Goal: Find specific page/section: Find specific page/section

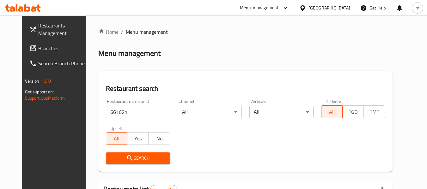
click at [305, 7] on icon at bounding box center [303, 7] width 4 height 5
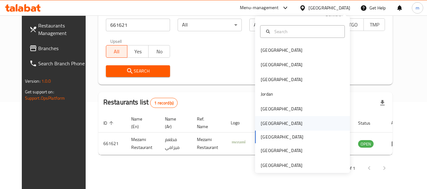
click at [261, 123] on div "[GEOGRAPHIC_DATA]" at bounding box center [282, 123] width 42 height 7
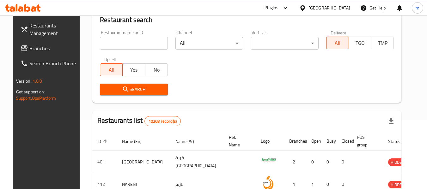
scroll to position [87, 0]
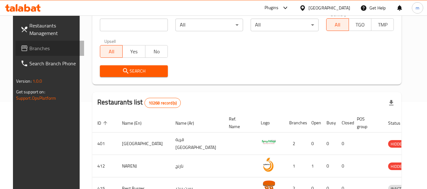
click at [29, 49] on span "Branches" at bounding box center [54, 49] width 50 height 8
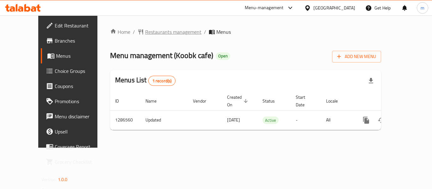
click at [145, 32] on span "Restaurants management" at bounding box center [173, 32] width 56 height 8
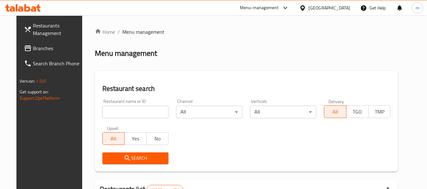
click at [125, 114] on div at bounding box center [213, 94] width 427 height 189
click at [125, 114] on input "search" at bounding box center [135, 112] width 66 height 13
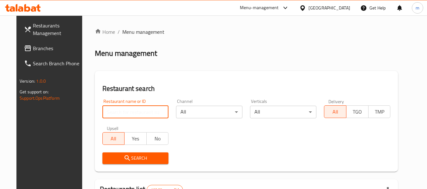
paste input "696383"
type input "696383"
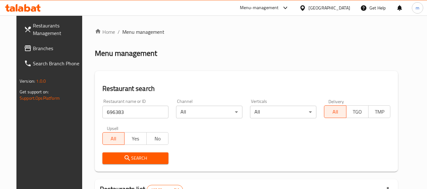
drag, startPoint x: 129, startPoint y: 155, endPoint x: 141, endPoint y: 151, distance: 12.8
click at [131, 155] on span "Search" at bounding box center [136, 159] width 56 height 8
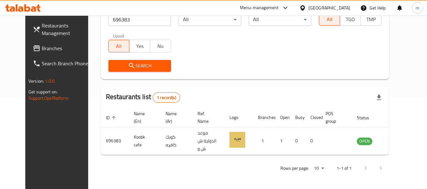
scroll to position [87, 0]
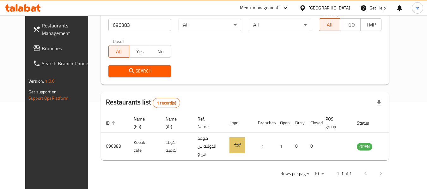
click at [305, 7] on icon at bounding box center [303, 7] width 4 height 5
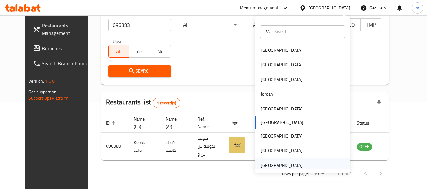
click at [269, 166] on div "[GEOGRAPHIC_DATA]" at bounding box center [282, 165] width 42 height 7
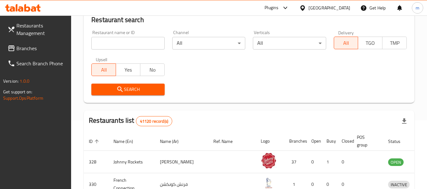
scroll to position [87, 0]
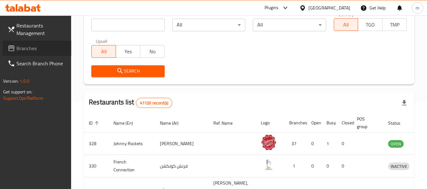
click at [27, 50] on span "Branches" at bounding box center [41, 49] width 50 height 8
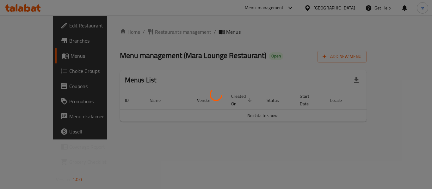
click at [141, 32] on div at bounding box center [216, 94] width 432 height 189
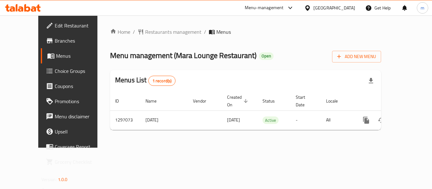
click at [145, 32] on span "Restaurants management" at bounding box center [173, 32] width 56 height 8
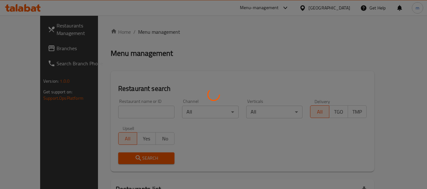
click at [110, 116] on div at bounding box center [213, 94] width 427 height 189
click at [111, 115] on div at bounding box center [213, 94] width 427 height 189
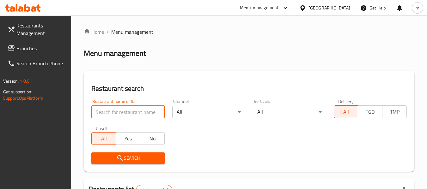
click at [111, 115] on input "search" at bounding box center [127, 112] width 73 height 13
paste input "700325"
type input "700325"
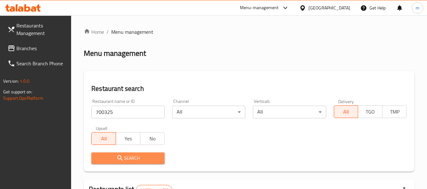
click at [120, 161] on icon "submit" at bounding box center [120, 159] width 8 height 8
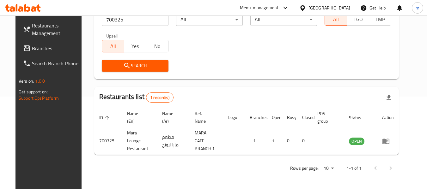
scroll to position [87, 0]
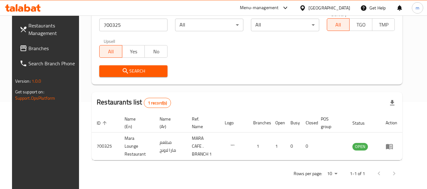
click at [304, 6] on icon at bounding box center [303, 7] width 4 height 5
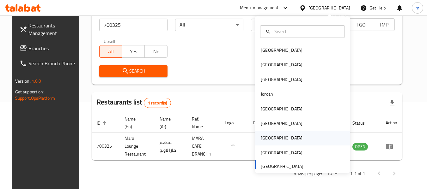
click at [262, 137] on div "[GEOGRAPHIC_DATA]" at bounding box center [282, 138] width 42 height 7
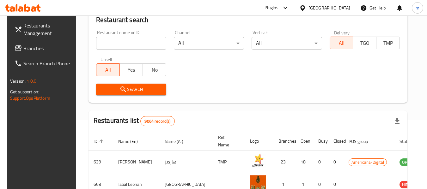
scroll to position [87, 0]
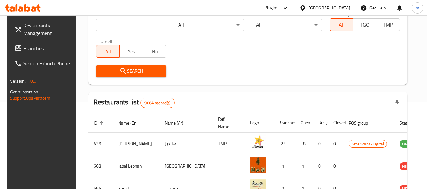
click at [36, 50] on span "Branches" at bounding box center [48, 49] width 50 height 8
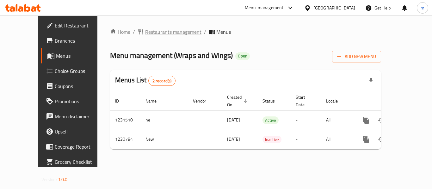
click at [151, 36] on span "Restaurants management" at bounding box center [173, 32] width 56 height 8
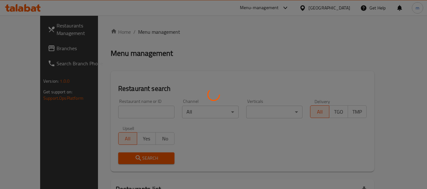
click at [121, 111] on div at bounding box center [213, 94] width 427 height 189
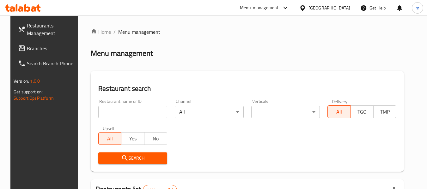
click at [119, 111] on input "search" at bounding box center [132, 112] width 69 height 13
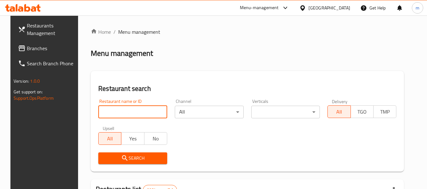
paste input "677246"
type input "677246"
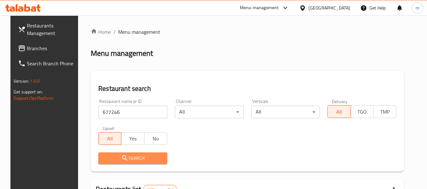
click at [125, 155] on span "Search" at bounding box center [132, 159] width 59 height 8
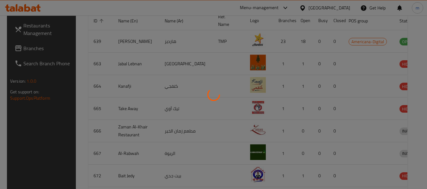
scroll to position [87, 0]
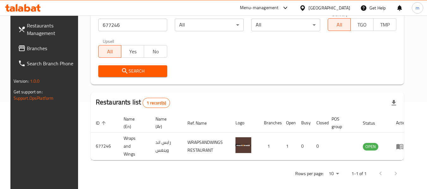
click at [305, 6] on icon at bounding box center [303, 7] width 4 height 5
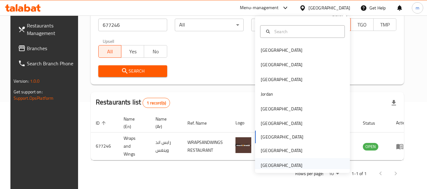
click at [267, 166] on div "[GEOGRAPHIC_DATA]" at bounding box center [282, 165] width 42 height 7
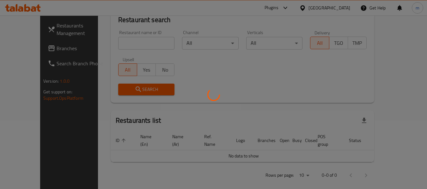
scroll to position [87, 0]
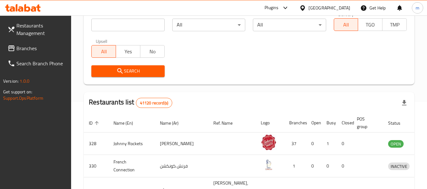
click at [35, 50] on span "Branches" at bounding box center [41, 49] width 50 height 8
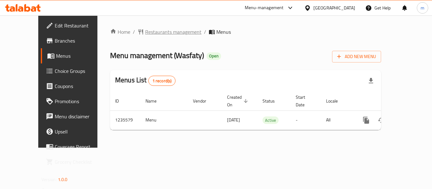
click at [145, 35] on span "Restaurants management" at bounding box center [173, 32] width 56 height 8
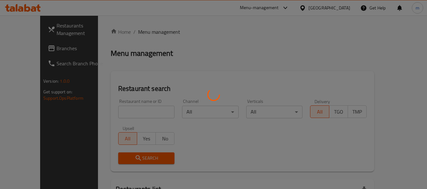
click at [122, 111] on div at bounding box center [213, 94] width 427 height 189
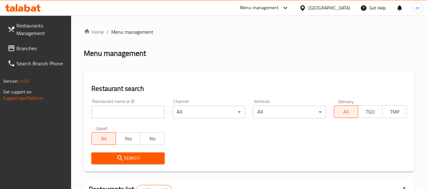
click at [116, 113] on div at bounding box center [213, 94] width 427 height 189
click at [115, 113] on input "search" at bounding box center [127, 112] width 73 height 13
paste input "678776"
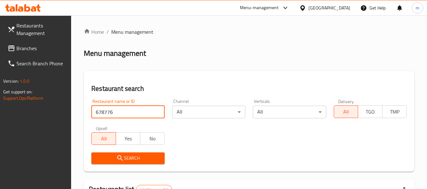
type input "678776"
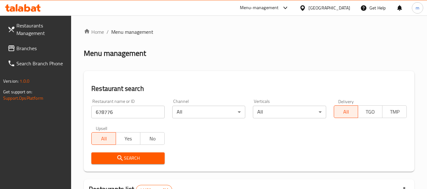
click at [122, 155] on icon "submit" at bounding box center [120, 159] width 8 height 8
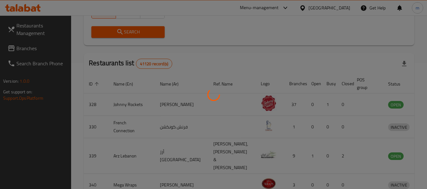
scroll to position [87, 0]
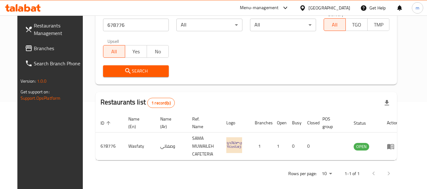
click at [307, 5] on div at bounding box center [304, 7] width 9 height 7
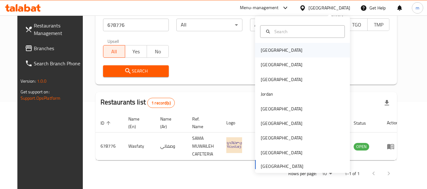
click at [264, 53] on div "Bahrain" at bounding box center [282, 50] width 42 height 7
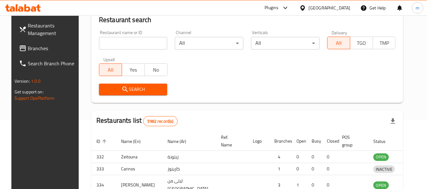
scroll to position [87, 0]
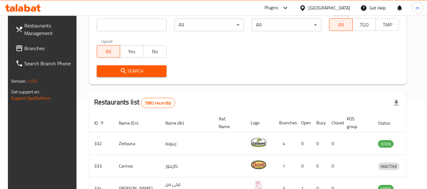
click at [35, 49] on span "Branches" at bounding box center [49, 49] width 50 height 8
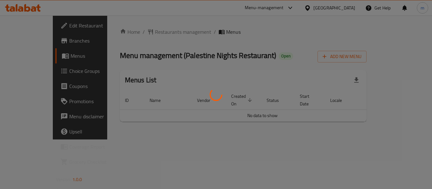
click at [139, 33] on div at bounding box center [216, 94] width 432 height 189
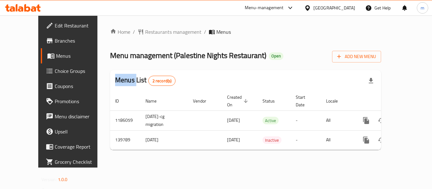
click at [145, 33] on span "Restaurants management" at bounding box center [173, 32] width 56 height 8
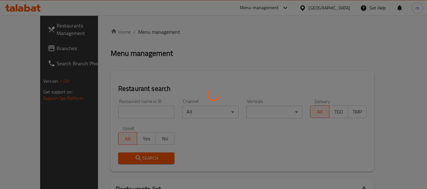
click at [139, 33] on div at bounding box center [213, 94] width 427 height 189
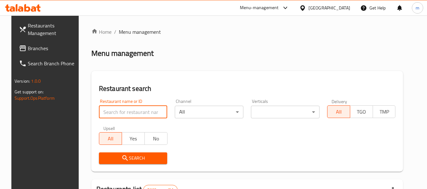
click at [124, 113] on input "search" at bounding box center [133, 112] width 69 height 13
paste input "611996"
type input "611996"
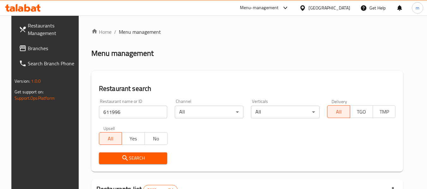
click at [129, 157] on span "Search" at bounding box center [133, 159] width 59 height 8
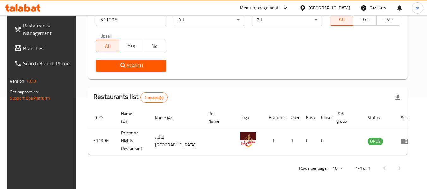
scroll to position [87, 0]
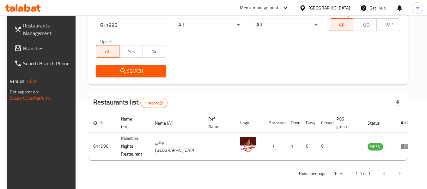
click at [305, 7] on icon at bounding box center [303, 7] width 4 height 5
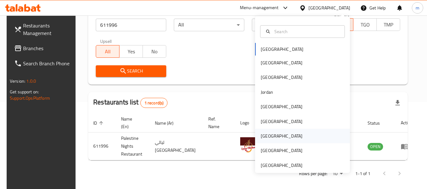
click at [263, 136] on div "[GEOGRAPHIC_DATA]" at bounding box center [282, 136] width 42 height 7
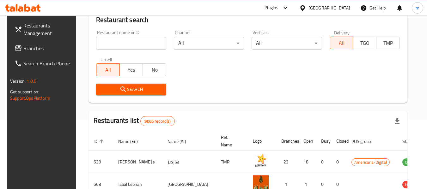
scroll to position [87, 0]
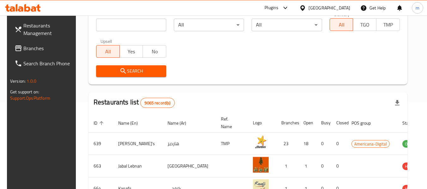
click at [40, 48] on span "Branches" at bounding box center [48, 49] width 50 height 8
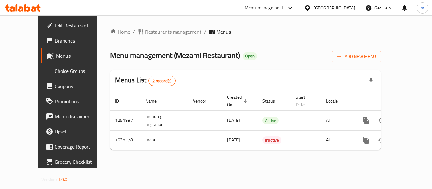
click at [146, 30] on span "Restaurants management" at bounding box center [173, 32] width 56 height 8
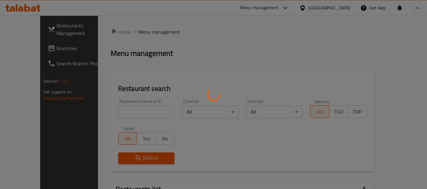
click at [117, 117] on div at bounding box center [213, 94] width 427 height 189
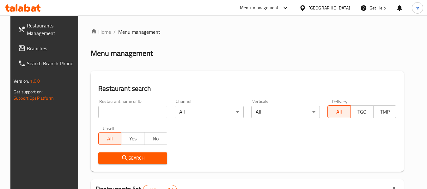
click at [117, 111] on div at bounding box center [213, 94] width 427 height 189
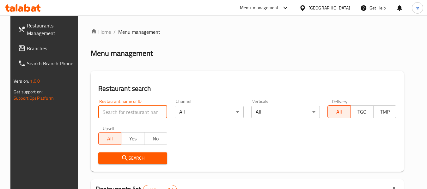
click at [118, 111] on input "search" at bounding box center [132, 112] width 69 height 13
paste input "661621"
type input "661621"
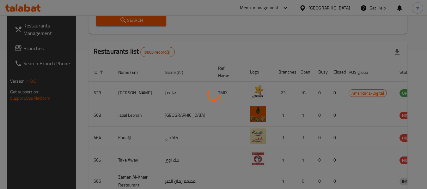
scroll to position [87, 0]
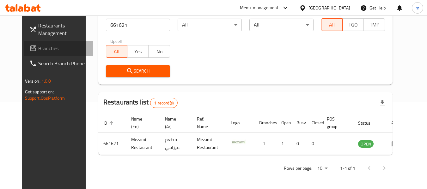
drag, startPoint x: 33, startPoint y: 46, endPoint x: 40, endPoint y: 45, distance: 7.3
click at [38, 46] on span "Branches" at bounding box center [63, 49] width 50 height 8
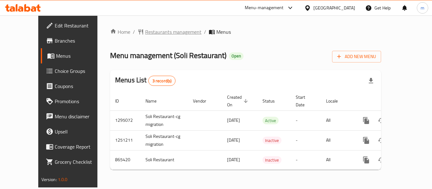
click at [145, 31] on span "Restaurants management" at bounding box center [173, 32] width 56 height 8
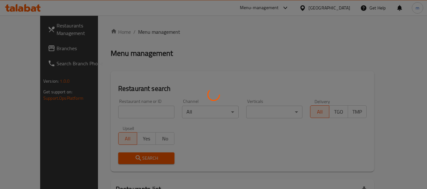
click at [129, 111] on div at bounding box center [213, 94] width 427 height 189
click at [121, 113] on div at bounding box center [213, 94] width 427 height 189
click at [115, 113] on div at bounding box center [213, 94] width 427 height 189
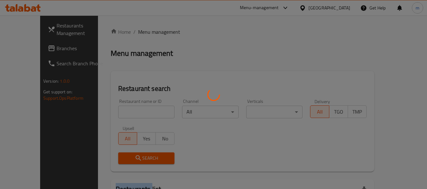
click at [115, 113] on div at bounding box center [213, 94] width 427 height 189
click at [113, 115] on div at bounding box center [213, 94] width 427 height 189
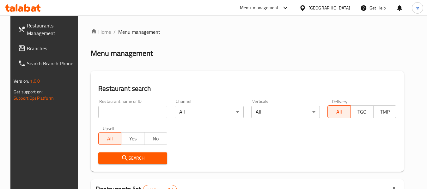
click at [113, 115] on input "search" at bounding box center [132, 112] width 69 height 13
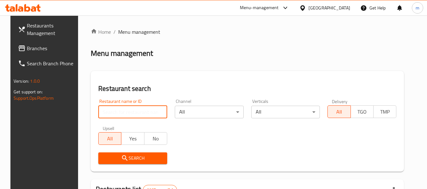
paste input "657000"
type input "657000"
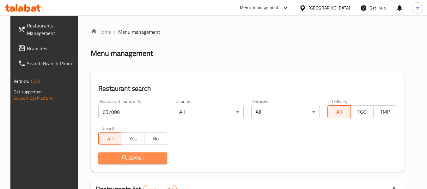
drag, startPoint x: 122, startPoint y: 155, endPoint x: 247, endPoint y: 129, distance: 127.9
click at [122, 155] on icon "submit" at bounding box center [125, 159] width 8 height 8
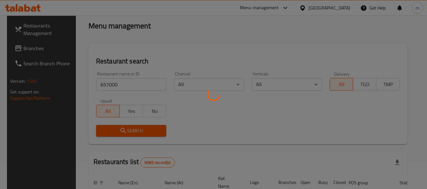
scroll to position [87, 0]
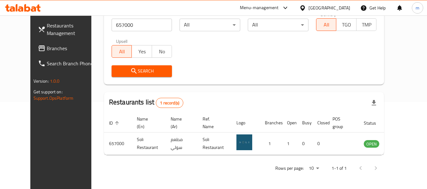
click at [306, 7] on icon at bounding box center [303, 8] width 7 height 7
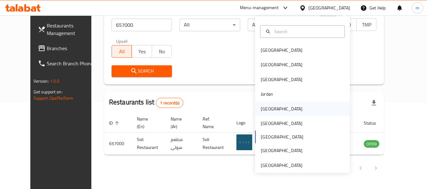
click at [261, 110] on div "[GEOGRAPHIC_DATA]" at bounding box center [282, 109] width 42 height 7
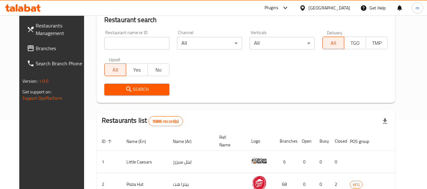
scroll to position [87, 0]
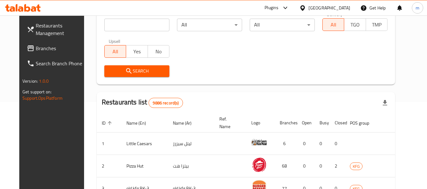
click at [36, 47] on span "Branches" at bounding box center [61, 49] width 50 height 8
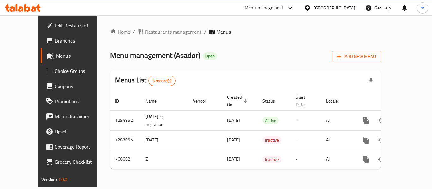
click at [145, 33] on span "Restaurants management" at bounding box center [173, 32] width 56 height 8
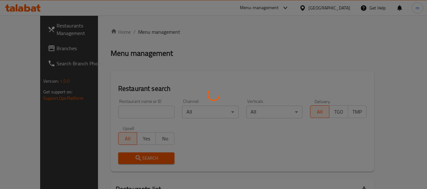
click at [123, 115] on div at bounding box center [213, 94] width 427 height 189
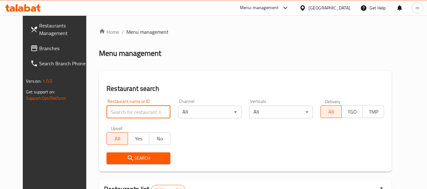
click at [113, 113] on input "search" at bounding box center [139, 112] width 64 height 13
paste input "648295"
type input "648295"
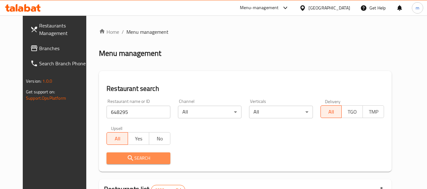
drag, startPoint x: 128, startPoint y: 157, endPoint x: 229, endPoint y: 136, distance: 103.7
click at [129, 156] on span "Search" at bounding box center [138, 159] width 53 height 8
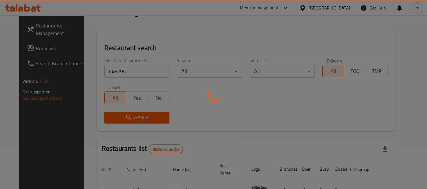
scroll to position [87, 0]
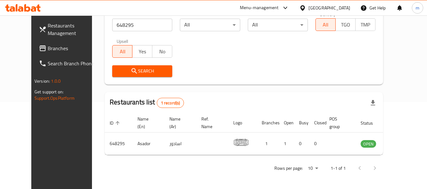
click at [306, 9] on icon at bounding box center [303, 8] width 7 height 7
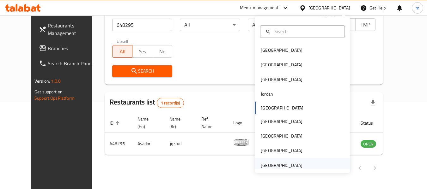
click at [267, 167] on div "[GEOGRAPHIC_DATA]" at bounding box center [282, 165] width 42 height 7
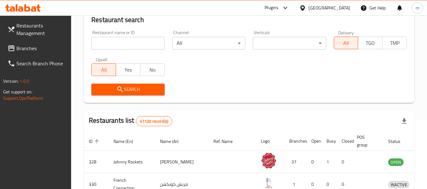
scroll to position [87, 0]
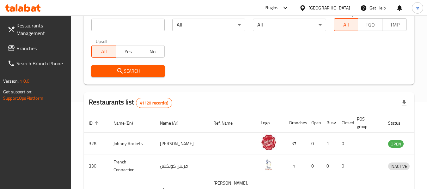
click at [23, 46] on span "Branches" at bounding box center [41, 49] width 50 height 8
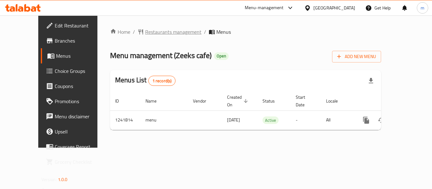
click at [145, 33] on span "Restaurants management" at bounding box center [173, 32] width 56 height 8
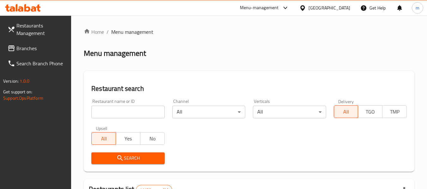
drag, startPoint x: 132, startPoint y: 111, endPoint x: 124, endPoint y: 114, distance: 8.9
click at [131, 112] on div at bounding box center [213, 94] width 427 height 189
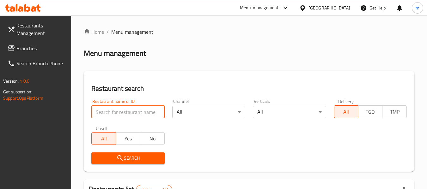
click at [124, 114] on input "search" at bounding box center [127, 112] width 73 height 13
click at [124, 115] on input "search" at bounding box center [127, 112] width 73 height 13
paste input "680867"
type input "680867"
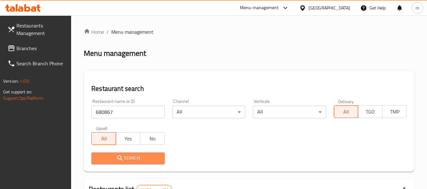
click at [121, 159] on icon "submit" at bounding box center [119, 158] width 5 height 5
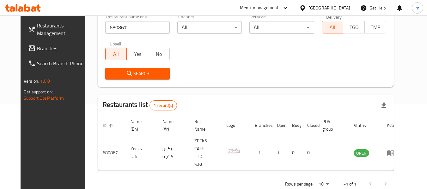
scroll to position [87, 0]
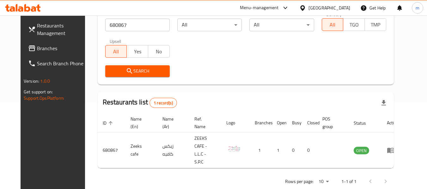
click at [305, 8] on icon at bounding box center [303, 7] width 4 height 5
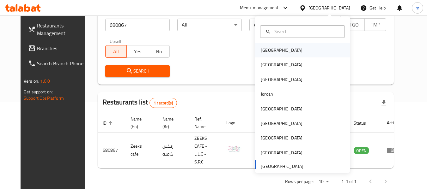
click at [265, 49] on div "[GEOGRAPHIC_DATA]" at bounding box center [282, 50] width 42 height 7
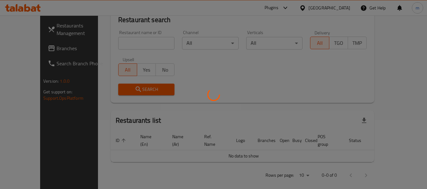
scroll to position [87, 0]
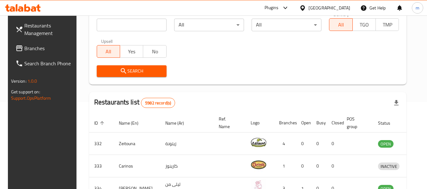
click at [34, 47] on span "Branches" at bounding box center [49, 49] width 50 height 8
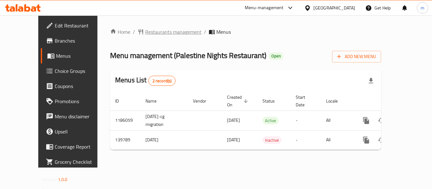
click at [145, 31] on span "Restaurants management" at bounding box center [173, 32] width 56 height 8
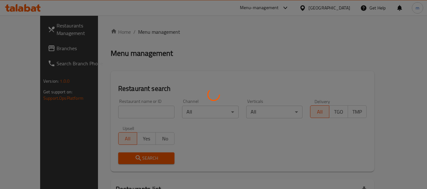
click at [125, 112] on div at bounding box center [213, 94] width 427 height 189
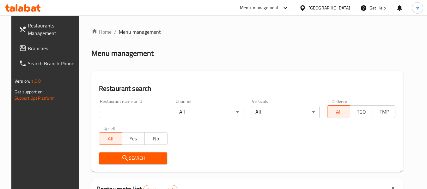
click at [121, 114] on div at bounding box center [213, 94] width 427 height 189
click at [120, 114] on input "search" at bounding box center [133, 112] width 69 height 13
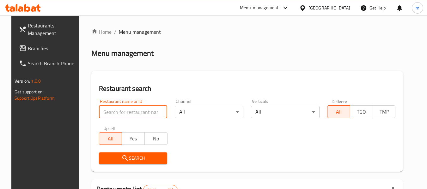
paste input "611996"
type input "611996"
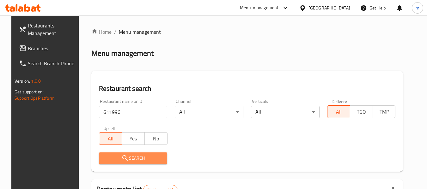
drag, startPoint x: 126, startPoint y: 163, endPoint x: 255, endPoint y: 120, distance: 136.2
click at [127, 163] on button "Search" at bounding box center [133, 159] width 69 height 12
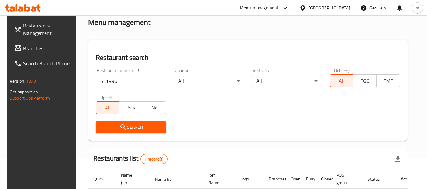
scroll to position [87, 0]
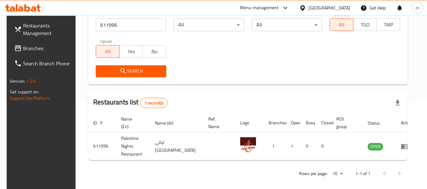
click at [306, 8] on icon at bounding box center [303, 8] width 7 height 7
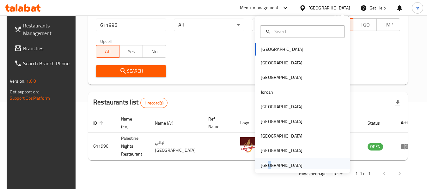
click at [263, 165] on div "[GEOGRAPHIC_DATA]" at bounding box center [282, 165] width 42 height 7
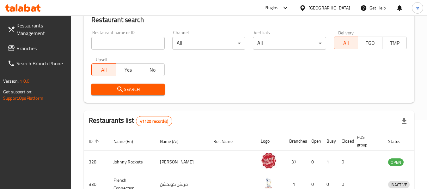
scroll to position [87, 0]
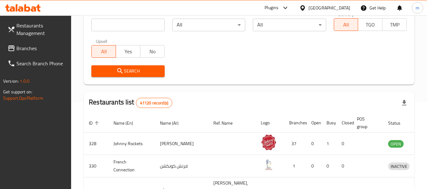
click at [33, 46] on span "Branches" at bounding box center [41, 49] width 50 height 8
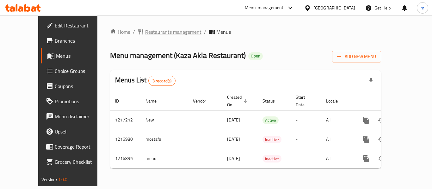
click at [147, 33] on span "Restaurants management" at bounding box center [173, 32] width 56 height 8
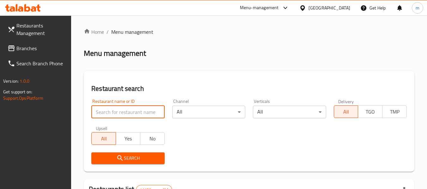
click at [112, 114] on input "search" at bounding box center [127, 112] width 73 height 13
click at [113, 114] on input "search" at bounding box center [127, 112] width 73 height 13
paste input "672544"
type input "672544"
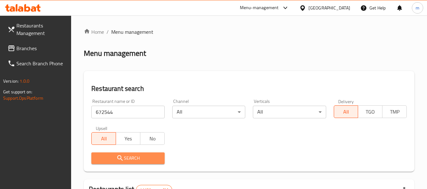
click at [131, 162] on span "Search" at bounding box center [127, 159] width 63 height 8
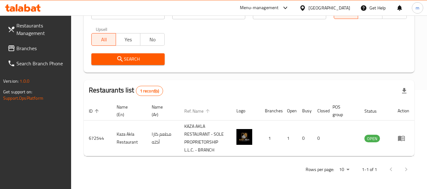
scroll to position [101, 0]
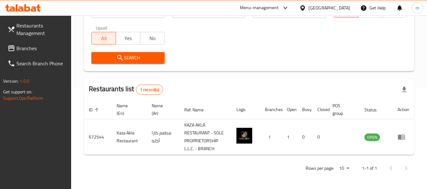
click at [303, 6] on icon at bounding box center [303, 7] width 4 height 5
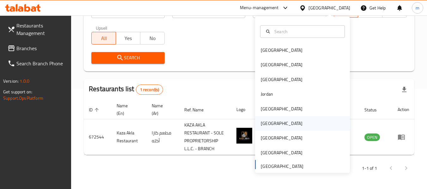
click at [262, 122] on div "[GEOGRAPHIC_DATA]" at bounding box center [282, 123] width 42 height 7
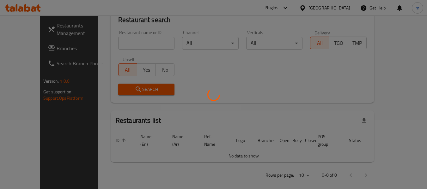
scroll to position [101, 0]
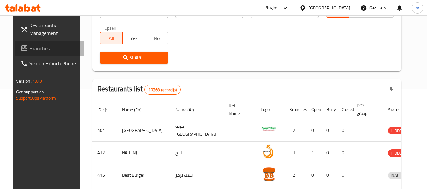
click at [29, 50] on span "Branches" at bounding box center [54, 49] width 50 height 8
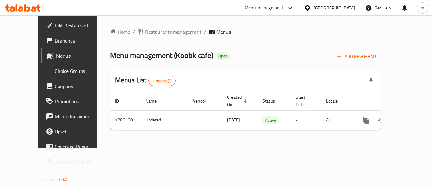
click at [148, 33] on span "Restaurants management" at bounding box center [173, 32] width 56 height 8
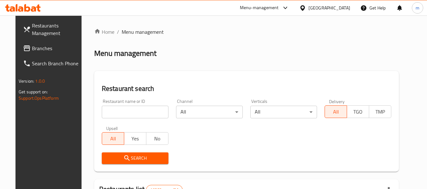
click at [120, 112] on input "search" at bounding box center [135, 112] width 67 height 13
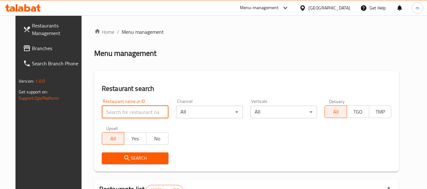
click at [120, 112] on input "search" at bounding box center [135, 112] width 67 height 13
paste input "696383"
type input "696383"
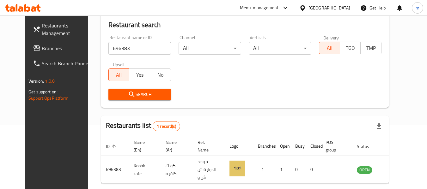
scroll to position [87, 0]
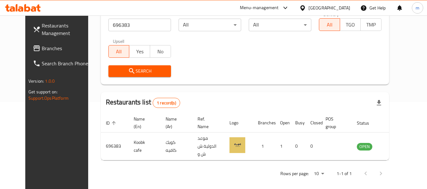
drag, startPoint x: 333, startPoint y: 8, endPoint x: 338, endPoint y: 11, distance: 5.4
click at [306, 8] on icon at bounding box center [303, 8] width 7 height 7
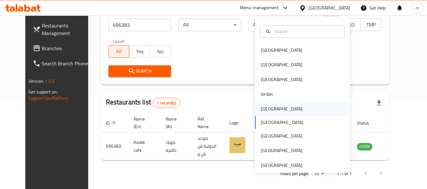
click at [263, 109] on div "[GEOGRAPHIC_DATA]" at bounding box center [282, 109] width 42 height 7
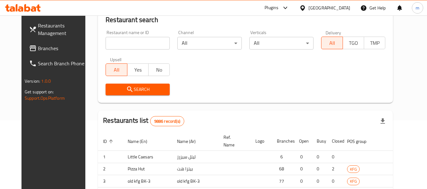
scroll to position [87, 0]
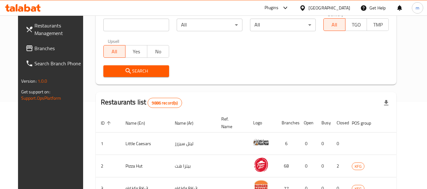
click at [34, 52] on span "Branches" at bounding box center [59, 49] width 50 height 8
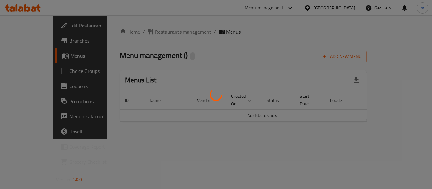
click at [143, 32] on div at bounding box center [216, 94] width 432 height 189
click at [137, 33] on div at bounding box center [216, 94] width 432 height 189
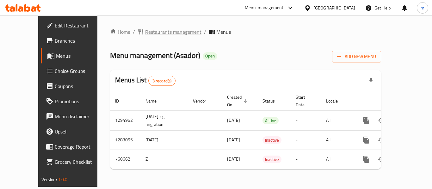
click at [145, 34] on span "Restaurants management" at bounding box center [173, 32] width 56 height 8
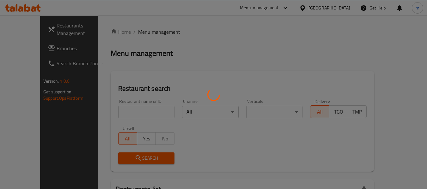
click at [111, 113] on div "Home / Menu management Menu management Restaurant search Restaurant name or ID …" at bounding box center [243, 140] width 264 height 225
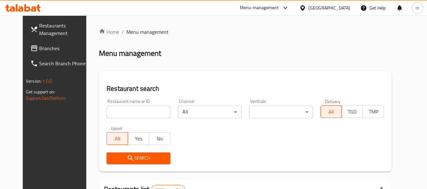
click at [107, 114] on input "search" at bounding box center [139, 112] width 64 height 13
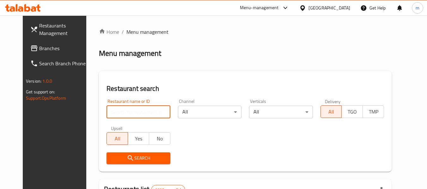
paste input "648295"
type input "648295"
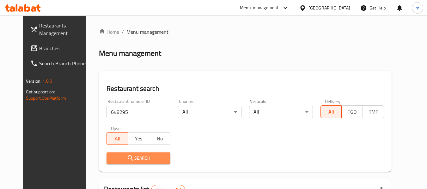
click at [135, 158] on span "Search" at bounding box center [138, 159] width 53 height 8
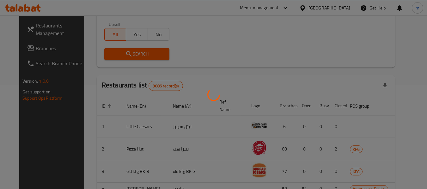
scroll to position [87, 0]
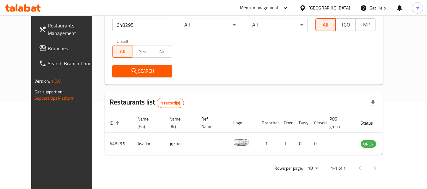
click at [306, 7] on icon at bounding box center [303, 8] width 7 height 7
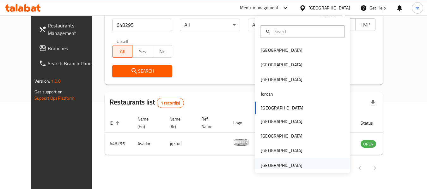
click at [267, 164] on div "[GEOGRAPHIC_DATA]" at bounding box center [282, 165] width 42 height 7
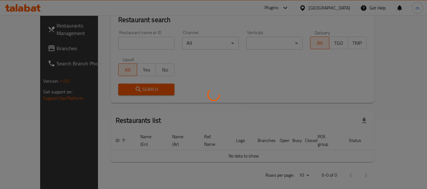
scroll to position [87, 0]
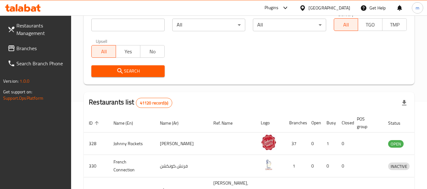
click at [35, 46] on span "Branches" at bounding box center [41, 49] width 50 height 8
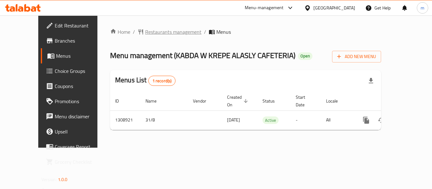
click at [145, 29] on span "Restaurants management" at bounding box center [173, 32] width 56 height 8
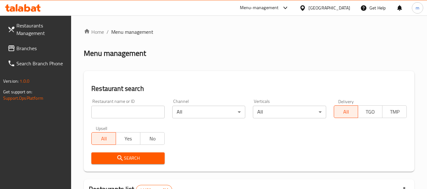
click at [117, 115] on div at bounding box center [213, 94] width 427 height 189
click at [116, 115] on input "search" at bounding box center [127, 112] width 73 height 13
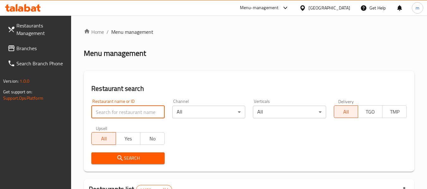
paste input "704973"
type input "704973"
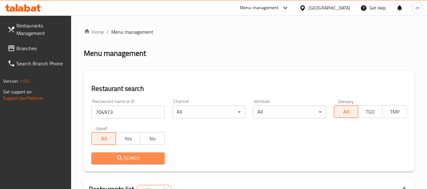
click at [127, 159] on span "Search" at bounding box center [127, 159] width 63 height 8
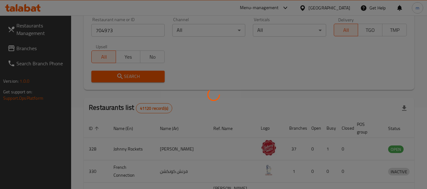
scroll to position [101, 0]
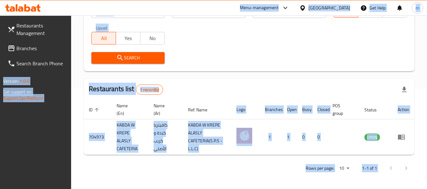
copy body "Menu-management United Arab Emirates Get Help m Restaurants Management Branches…"
click at [30, 10] on icon at bounding box center [27, 8] width 6 height 8
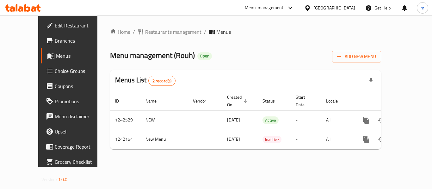
click at [145, 32] on span "Restaurants management" at bounding box center [173, 32] width 56 height 8
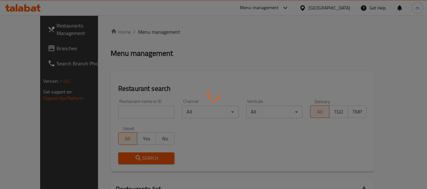
drag, startPoint x: 122, startPoint y: 117, endPoint x: 118, endPoint y: 113, distance: 5.6
click at [122, 117] on div at bounding box center [213, 94] width 427 height 189
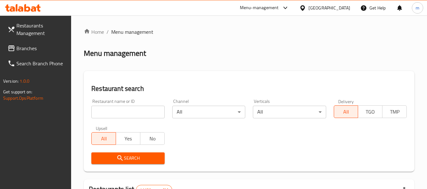
click at [118, 113] on input "search" at bounding box center [127, 112] width 73 height 13
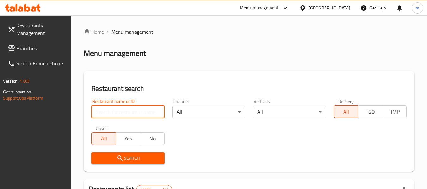
paste input "681023"
type input "681023"
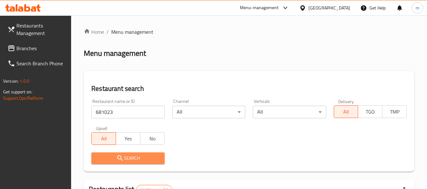
click at [123, 161] on icon "submit" at bounding box center [120, 159] width 8 height 8
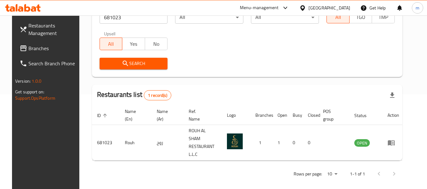
scroll to position [87, 0]
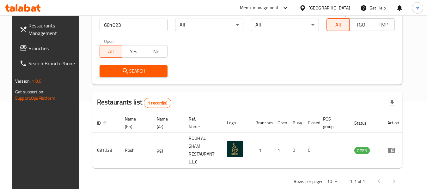
click at [307, 7] on div at bounding box center [304, 7] width 9 height 7
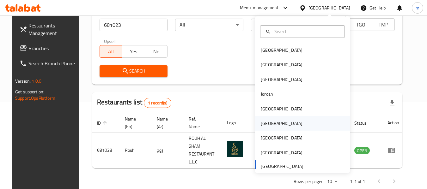
click at [264, 125] on div "Oman" at bounding box center [282, 123] width 42 height 7
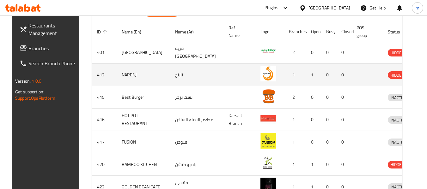
scroll to position [182, 0]
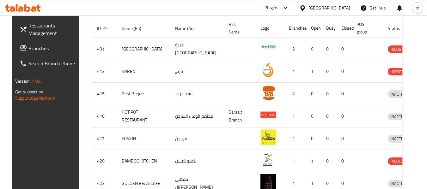
click at [30, 10] on icon at bounding box center [27, 8] width 6 height 8
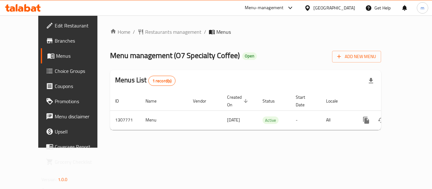
click at [145, 31] on span "Restaurants management" at bounding box center [173, 32] width 56 height 8
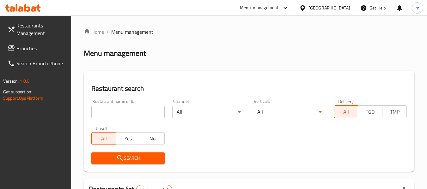
click at [110, 112] on div at bounding box center [213, 94] width 427 height 189
click at [110, 112] on input "search" at bounding box center [127, 112] width 73 height 13
click at [111, 112] on input "search" at bounding box center [127, 112] width 73 height 13
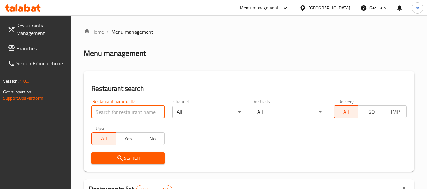
paste input "704616"
type input "704616"
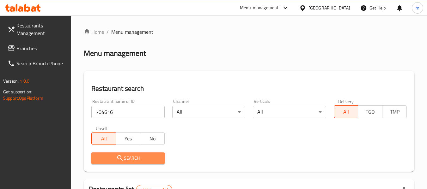
drag, startPoint x: 125, startPoint y: 158, endPoint x: 181, endPoint y: 139, distance: 59.2
click at [126, 157] on span "Search" at bounding box center [127, 159] width 63 height 8
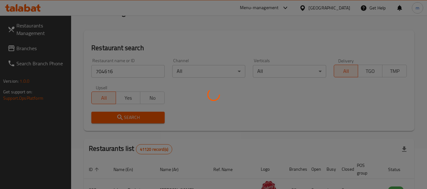
scroll to position [93, 0]
